Goal: Register for event/course

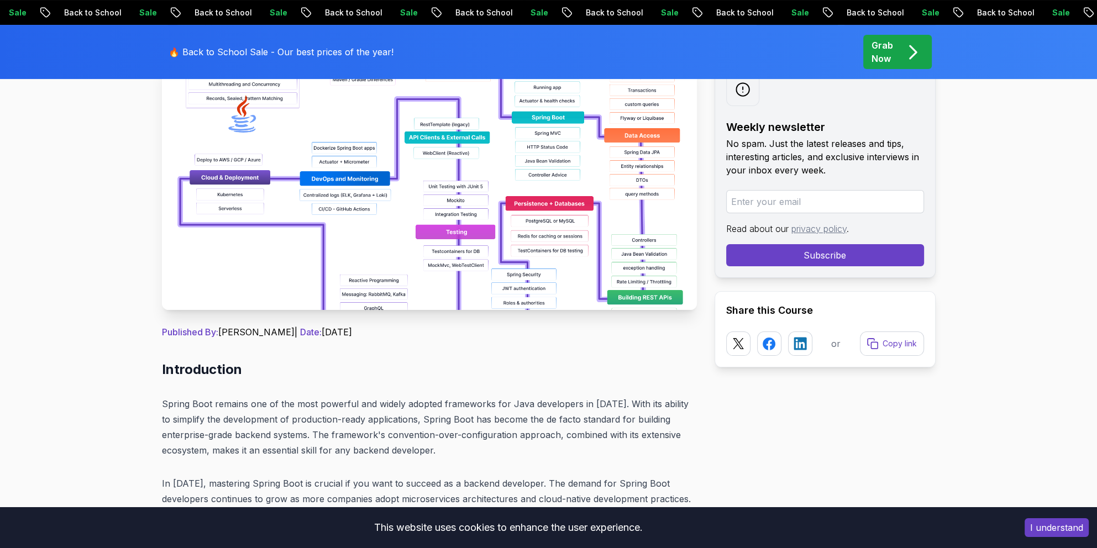
click at [1051, 531] on button "I understand" at bounding box center [1057, 527] width 64 height 19
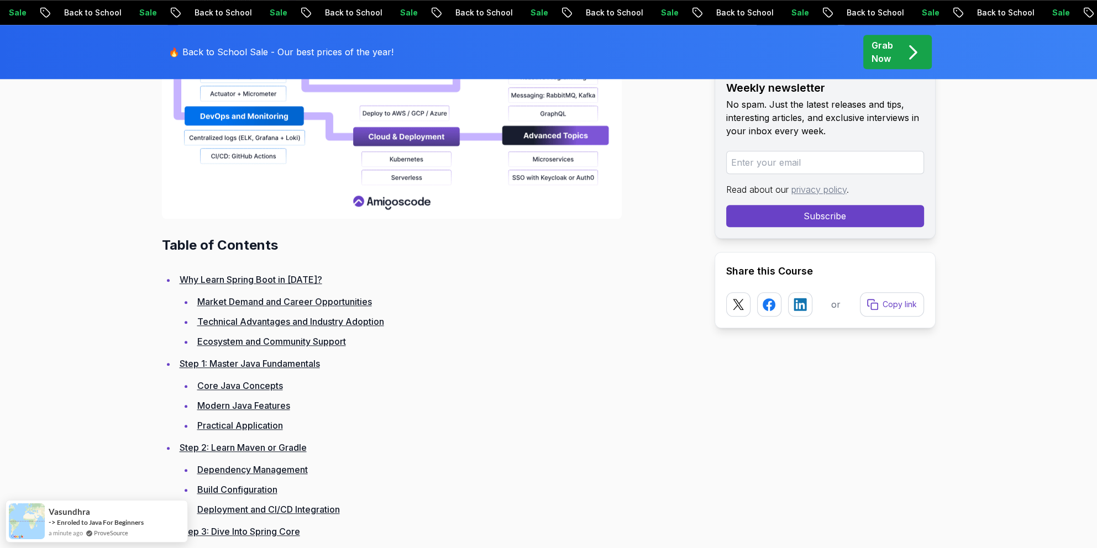
scroll to position [1492, 0]
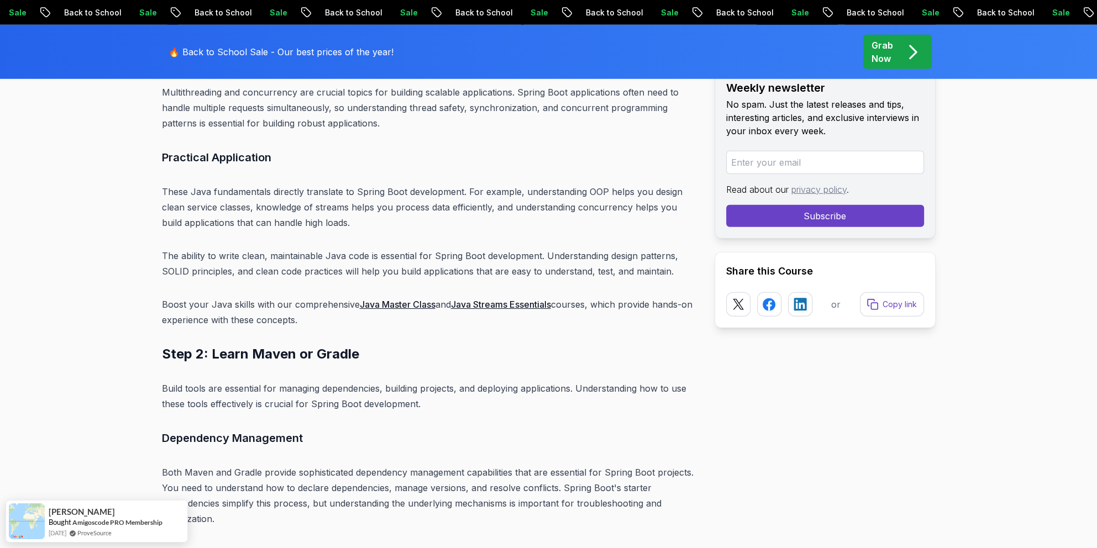
scroll to position [4200, 0]
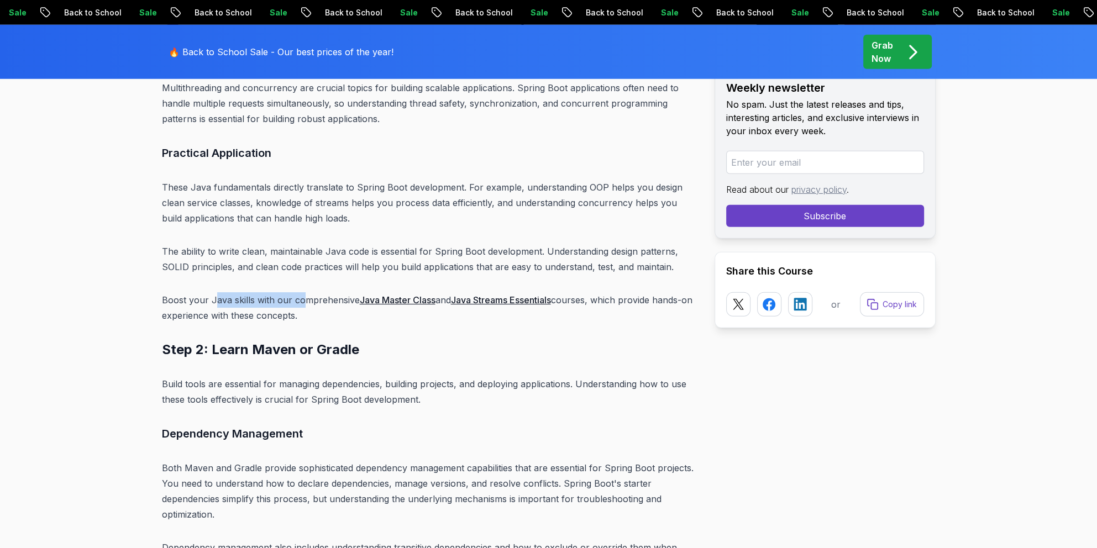
drag, startPoint x: 215, startPoint y: 282, endPoint x: 303, endPoint y: 283, distance: 87.9
click at [303, 292] on p "Boost your Java skills with our comprehensive Java Master Class and Java Stream…" at bounding box center [429, 307] width 535 height 31
drag, startPoint x: 303, startPoint y: 283, endPoint x: 305, endPoint y: 343, distance: 59.7
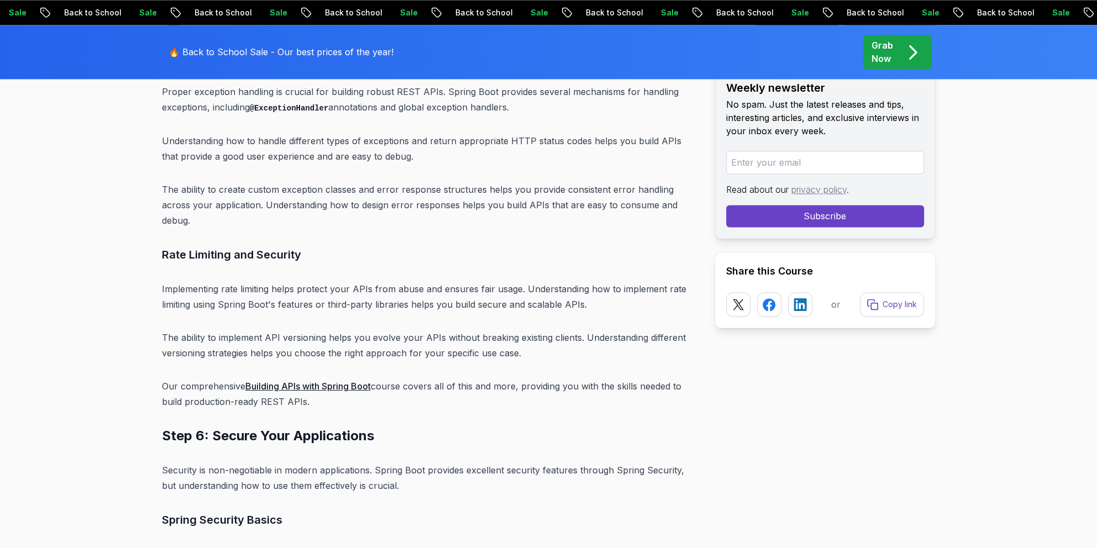
scroll to position [7516, 0]
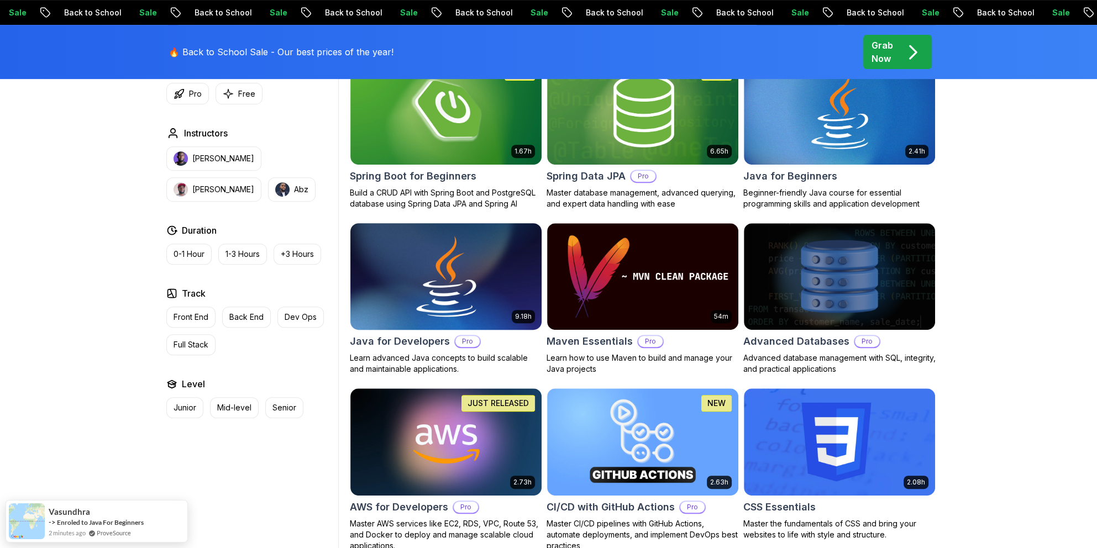
scroll to position [387, 0]
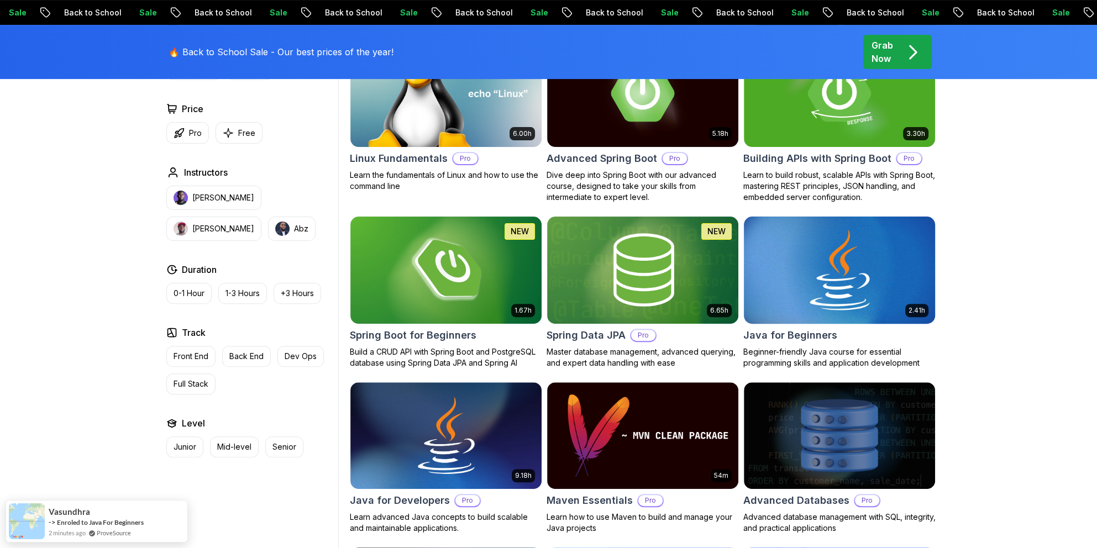
click at [810, 305] on img at bounding box center [839, 270] width 201 height 112
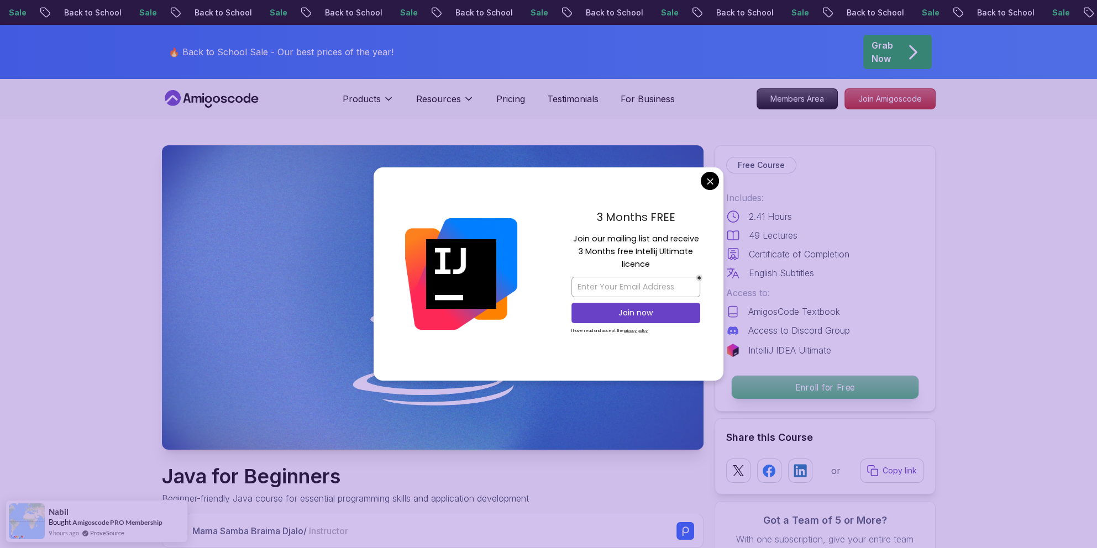
click at [826, 385] on p "Enroll for Free" at bounding box center [824, 387] width 187 height 23
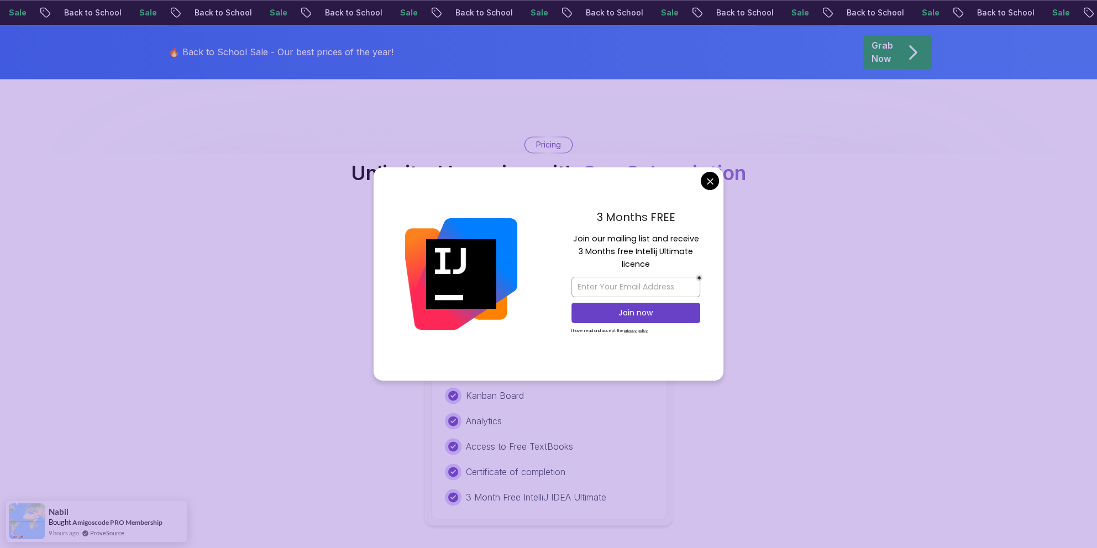
scroll to position [2202, 0]
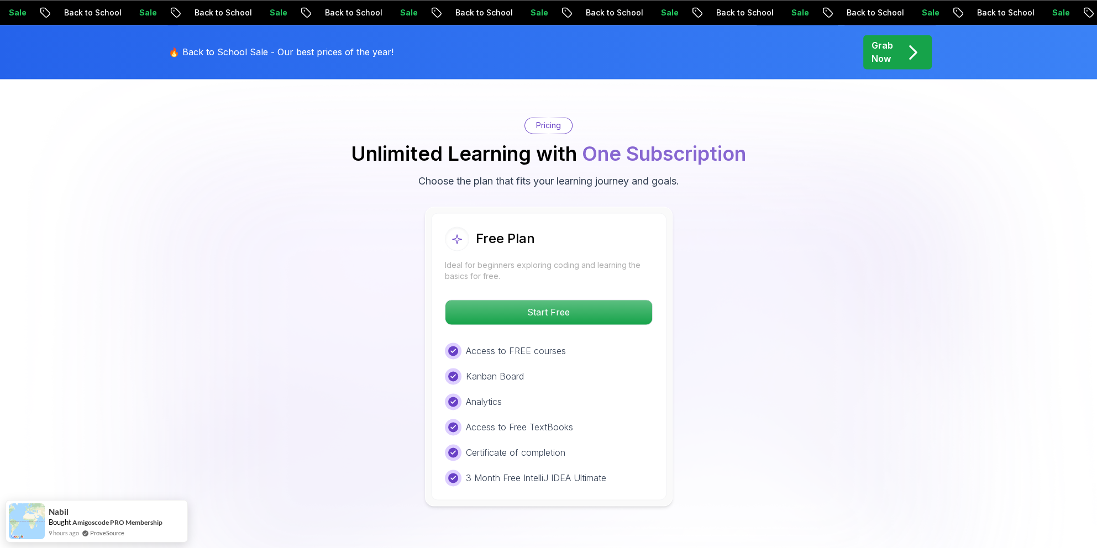
click at [708, 184] on body "Sale Back to School Sale Back to School Sale Back to School Sale Back to School…" at bounding box center [548, 340] width 1097 height 5084
click at [545, 301] on p "Start Free" at bounding box center [548, 312] width 196 height 23
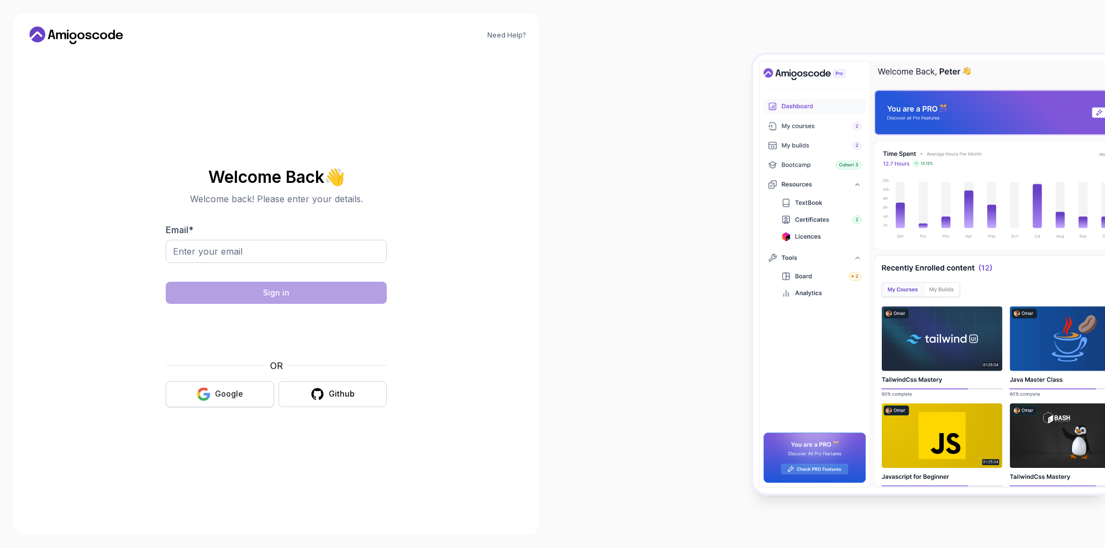
click at [227, 388] on div "Google" at bounding box center [229, 393] width 28 height 11
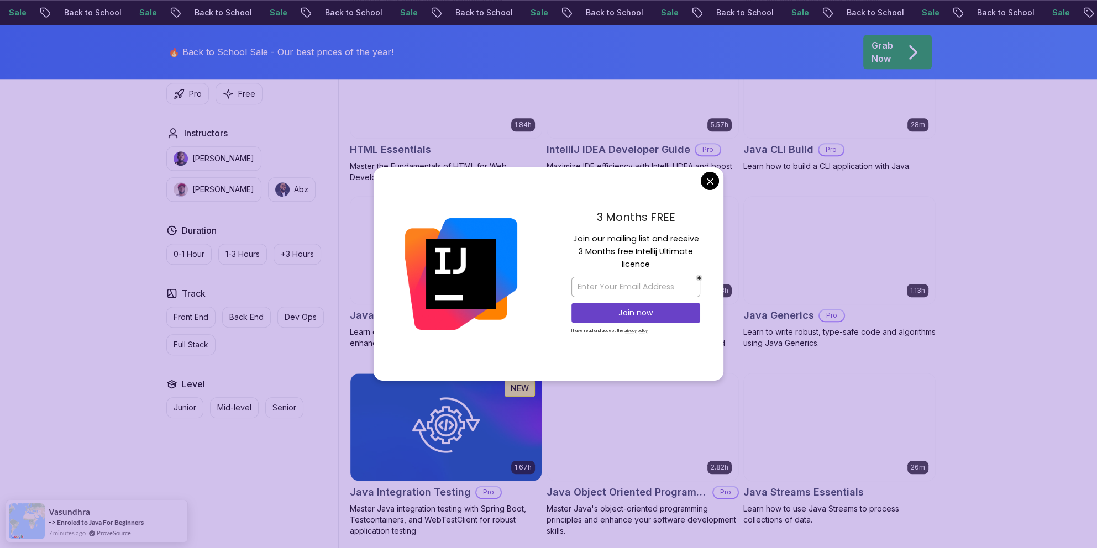
scroll to position [1547, 0]
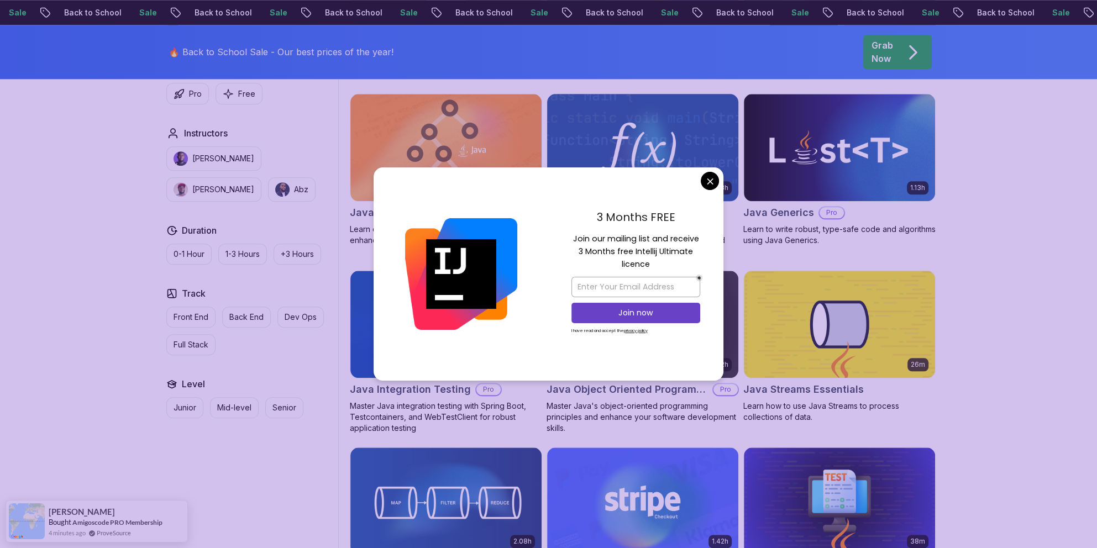
click at [711, 180] on body "Sale Back to School Sale Back to School Sale Back to School Sale Back to School…" at bounding box center [548, 452] width 1097 height 3998
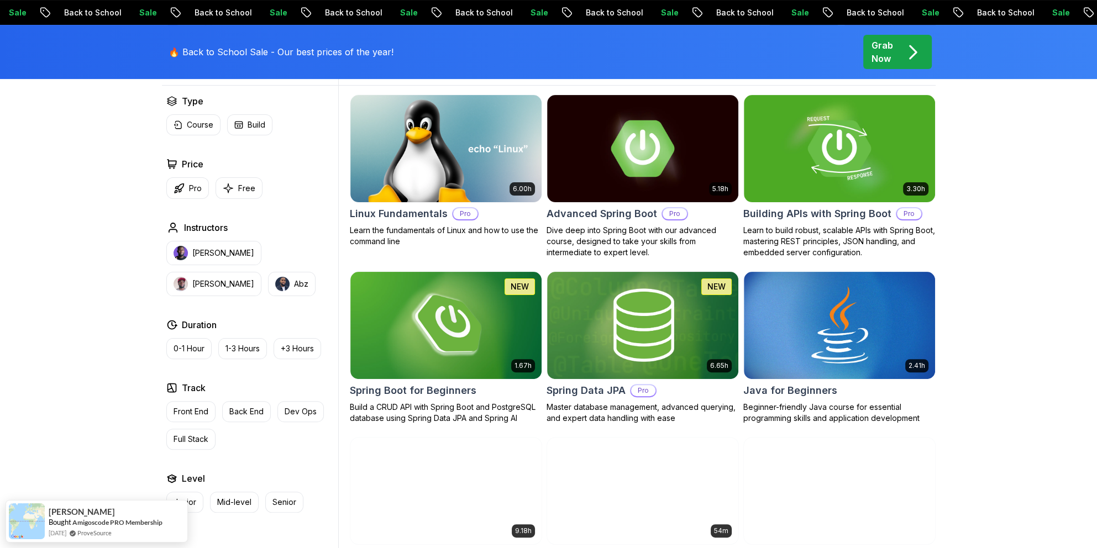
scroll to position [166, 0]
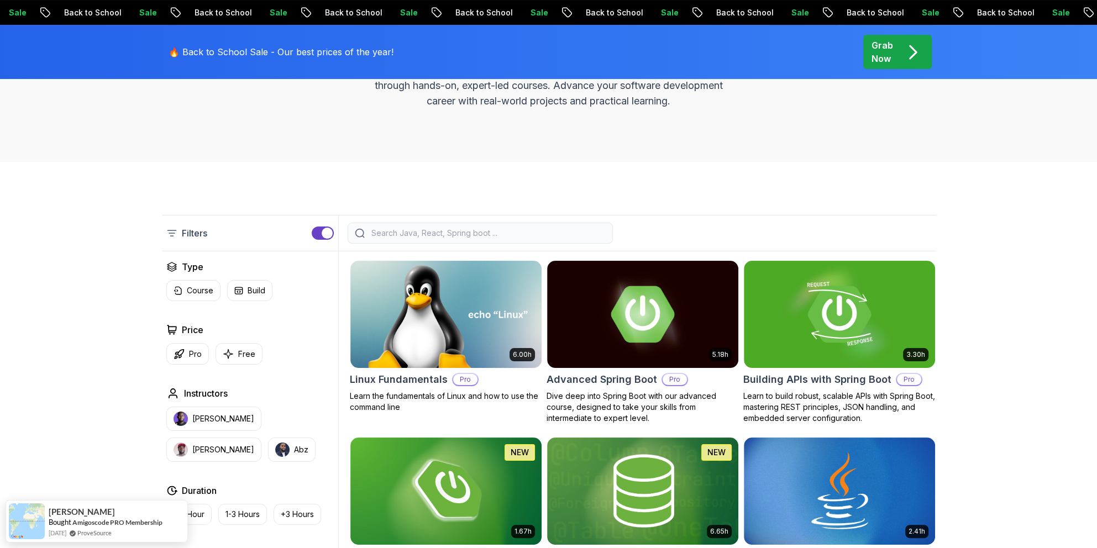
click at [409, 233] on input "search" at bounding box center [487, 233] width 237 height 11
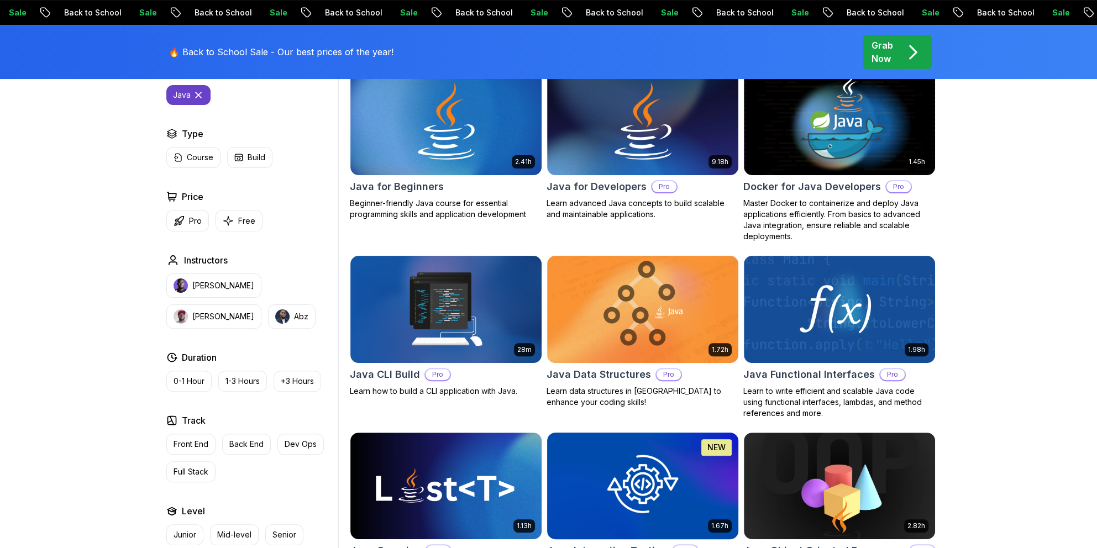
scroll to position [276, 0]
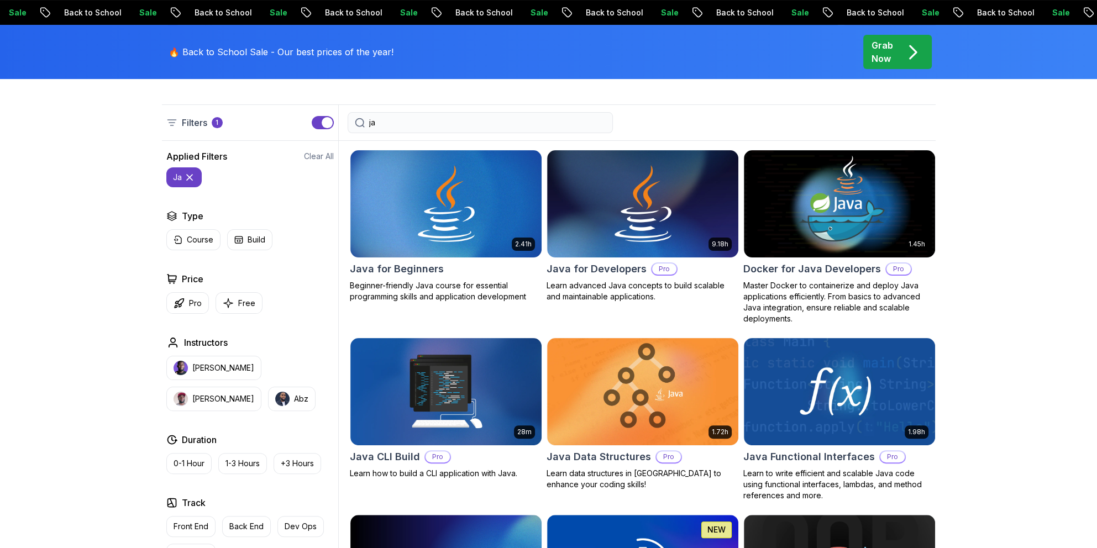
type input "j"
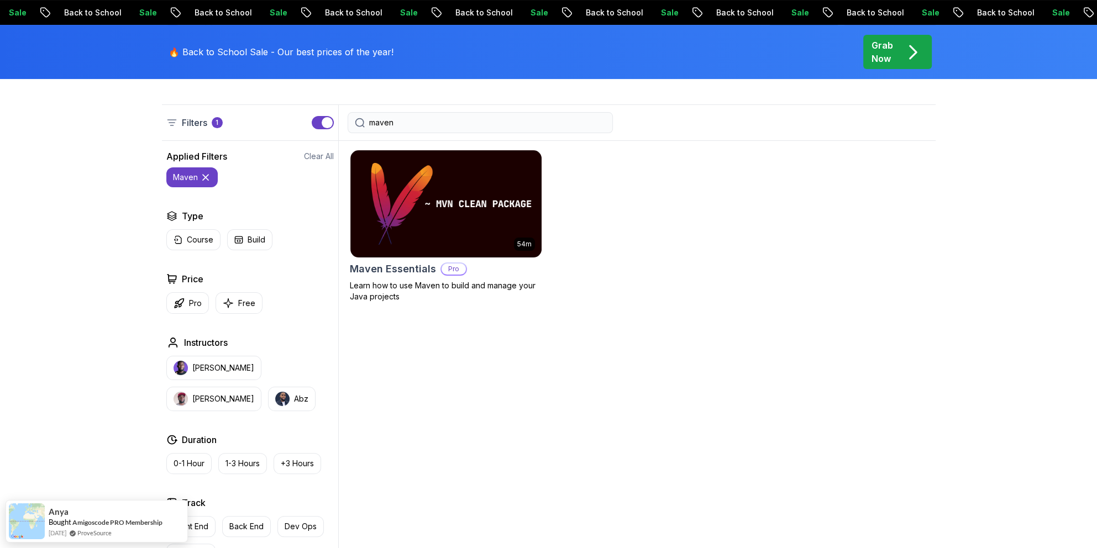
drag, startPoint x: 421, startPoint y: 117, endPoint x: 328, endPoint y: 122, distance: 92.9
click at [328, 122] on div "Filters 1 maven" at bounding box center [549, 122] width 774 height 36
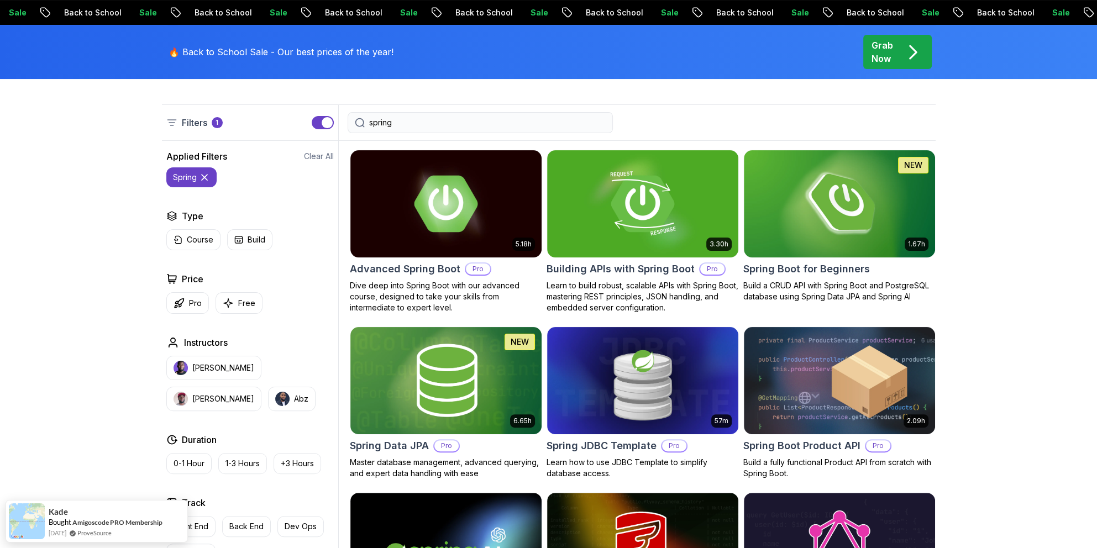
type input "spring"
